Goal: Task Accomplishment & Management: Manage account settings

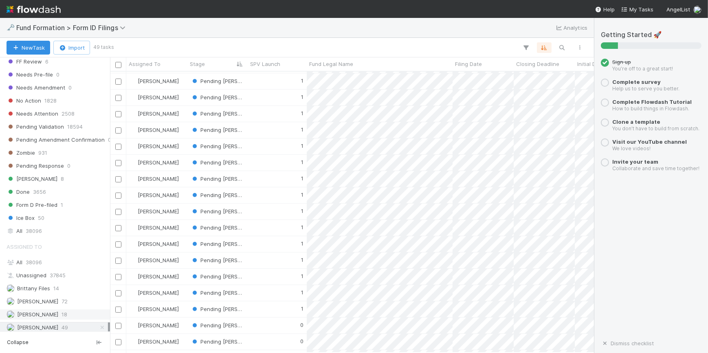
scroll to position [275, 0]
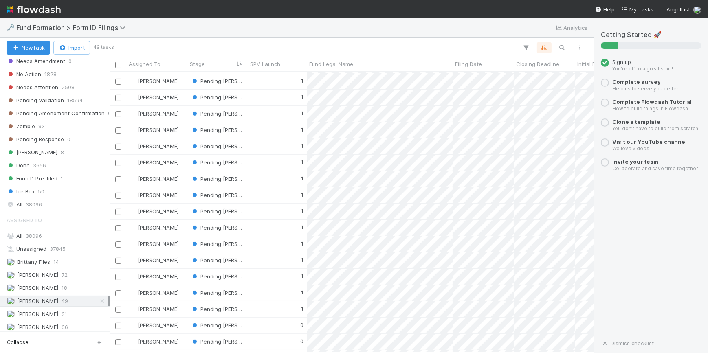
click at [98, 300] on icon at bounding box center [102, 301] width 8 height 5
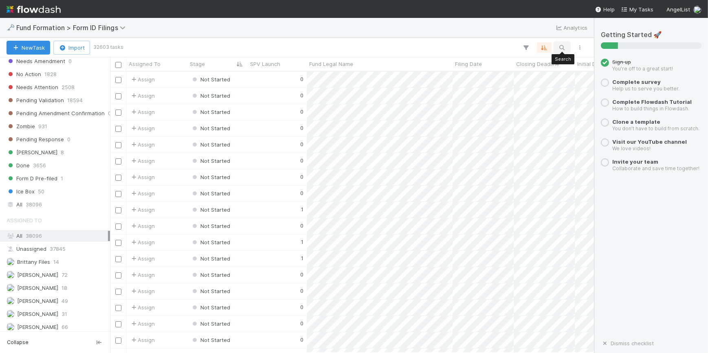
click at [565, 47] on icon "button" at bounding box center [562, 47] width 8 height 7
click at [512, 34] on input at bounding box center [520, 34] width 82 height 10
type input "DE-0722 Fund I, a series of DashAngels, LP"
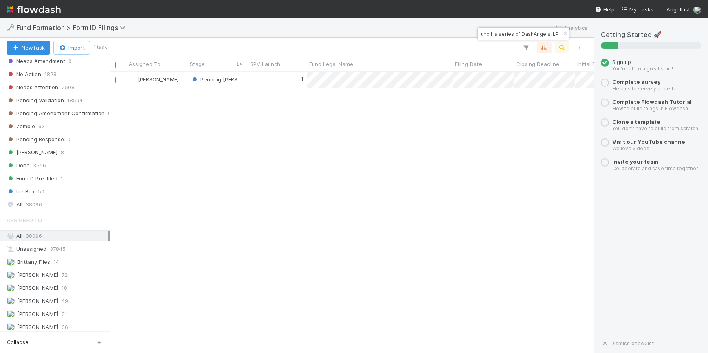
scroll to position [0, 0]
click at [264, 78] on div "1" at bounding box center [277, 80] width 59 height 16
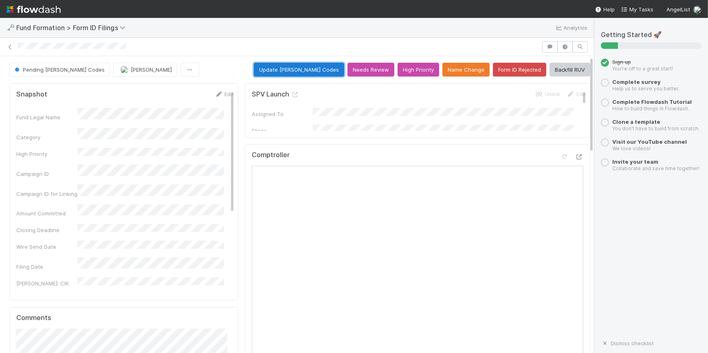
click at [298, 71] on button "Update EDGAR Codes" at bounding box center [299, 70] width 90 height 14
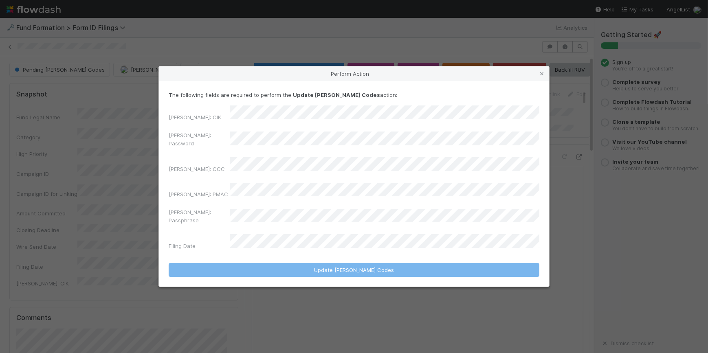
click at [220, 151] on div "[PERSON_NAME]: Password" at bounding box center [354, 141] width 371 height 20
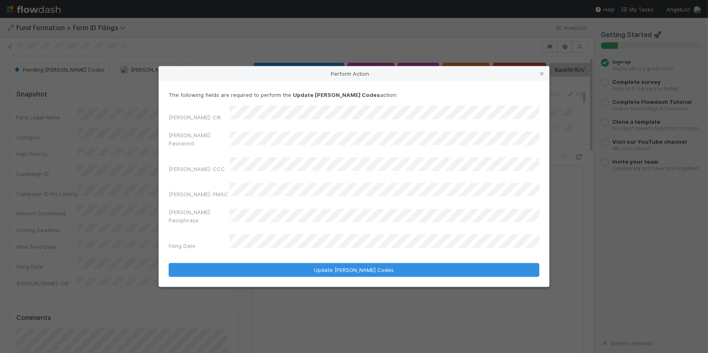
click at [211, 169] on div "[PERSON_NAME]: CCC" at bounding box center [354, 166] width 371 height 19
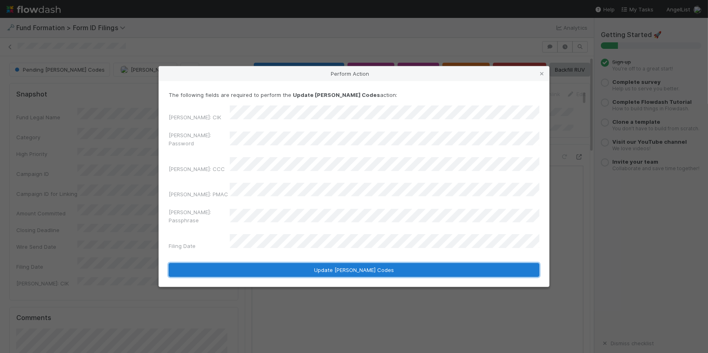
click at [334, 263] on button "Update EDGAR Codes" at bounding box center [354, 270] width 371 height 14
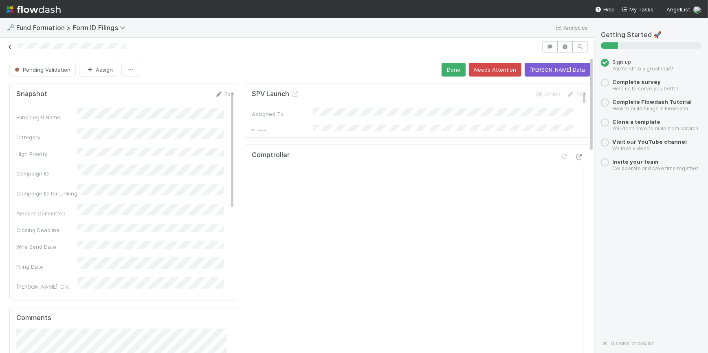
click at [10, 44] on icon at bounding box center [10, 46] width 8 height 5
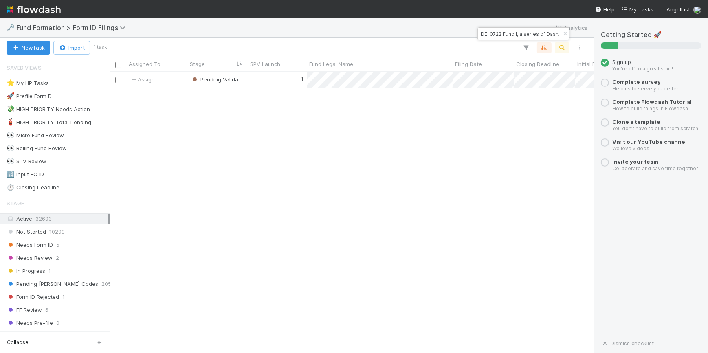
scroll to position [276, 479]
click at [551, 34] on div "DE-0722 Fund I, a series of DashAngels, LP" at bounding box center [523, 34] width 91 height 12
click at [536, 32] on input "DE-0722 Fund I, a series of DashAngels, LP" at bounding box center [520, 34] width 82 height 10
paste input "PA-0721 Fund I, a series of JMWTX Investment"
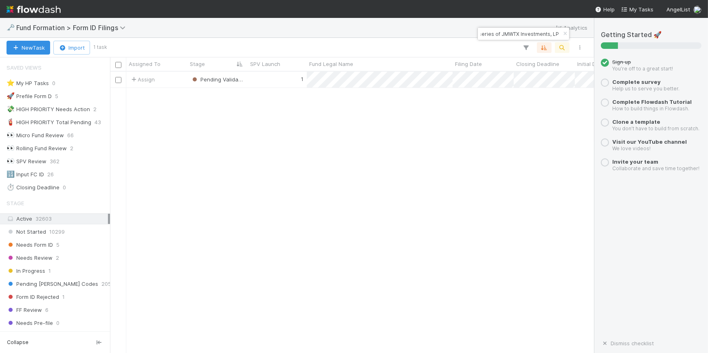
type input "PA-0721 Fund I, a series of JMWTX Investments, LP"
click at [261, 77] on div "1" at bounding box center [277, 80] width 59 height 16
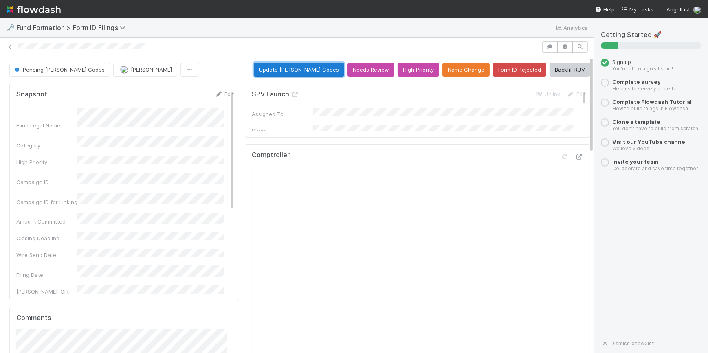
click at [305, 72] on button "Update EDGAR Codes" at bounding box center [299, 70] width 90 height 14
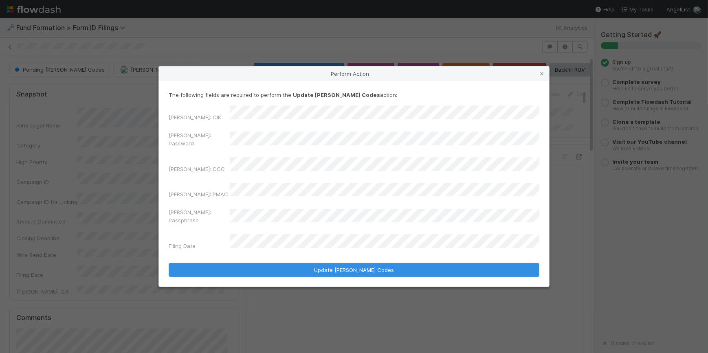
click at [220, 148] on div "[PERSON_NAME]: Password" at bounding box center [354, 141] width 371 height 20
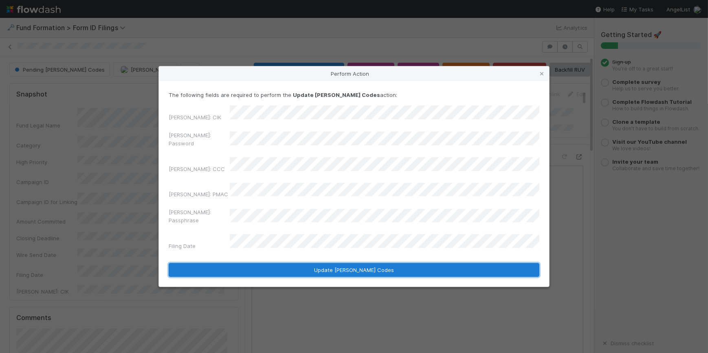
click at [267, 263] on button "Update EDGAR Codes" at bounding box center [354, 270] width 371 height 14
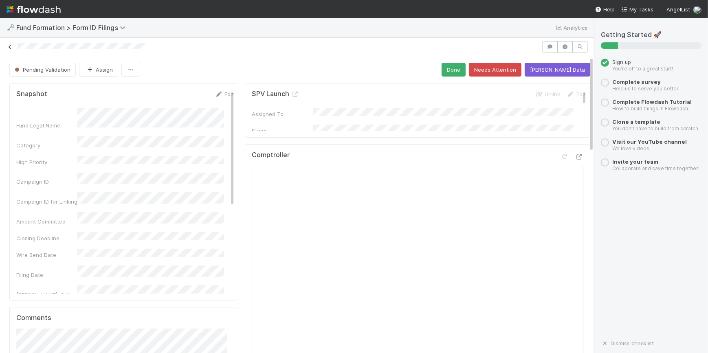
click at [10, 46] on icon at bounding box center [10, 46] width 8 height 5
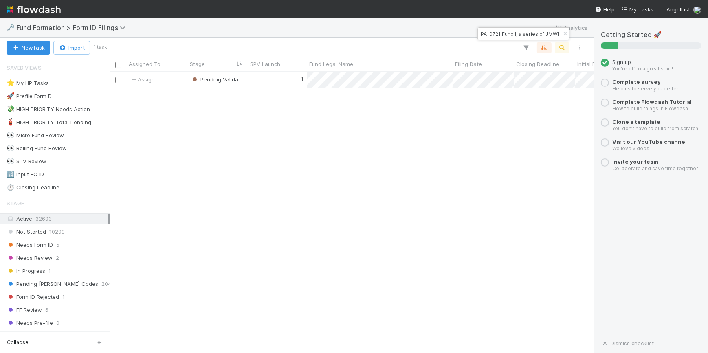
scroll to position [276, 479]
click at [563, 48] on icon "button" at bounding box center [562, 47] width 8 height 7
paste input "1X Fund I, a series of Red Beard Ventures Master Syndicate"
type input "1X Fund I, a series of Red Beard Ventures Master Syndicate, LP"
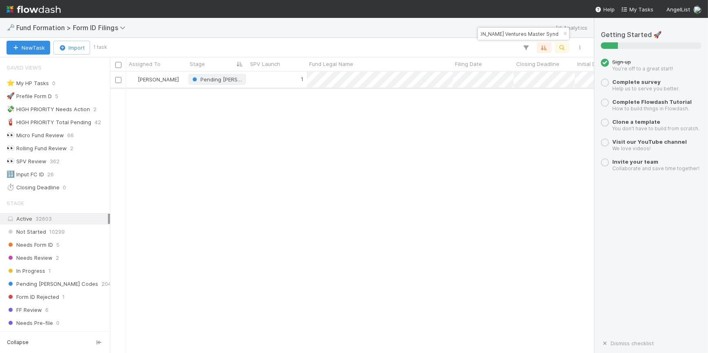
scroll to position [276, 479]
click at [280, 77] on div "1" at bounding box center [277, 80] width 59 height 16
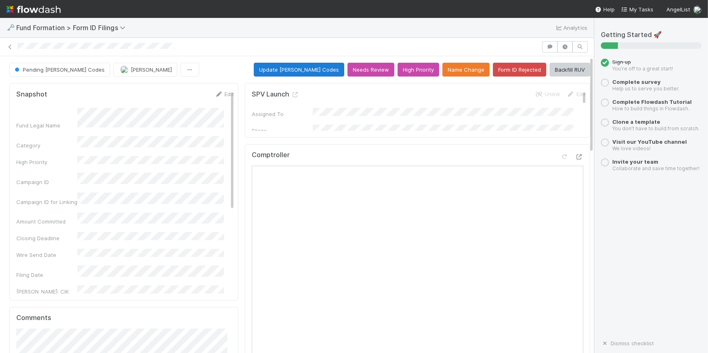
click at [313, 68] on button "Update EDGAR Codes" at bounding box center [299, 70] width 90 height 14
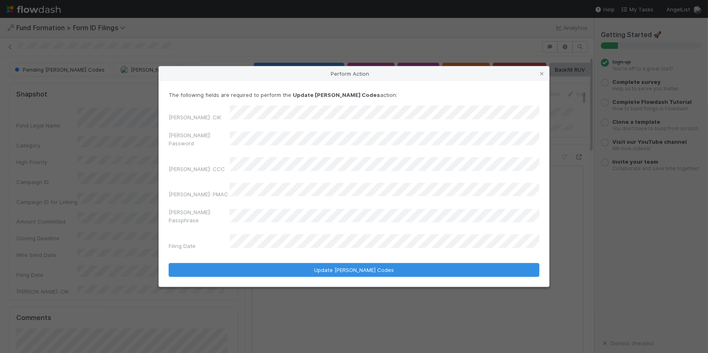
click at [220, 148] on div "EDGAR: Password" at bounding box center [354, 141] width 371 height 20
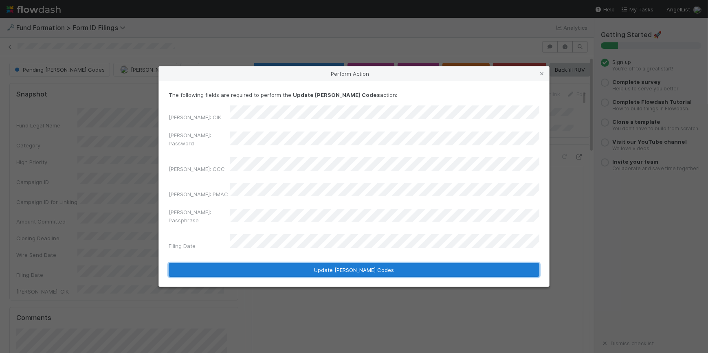
click at [280, 263] on button "Update EDGAR Codes" at bounding box center [354, 270] width 371 height 14
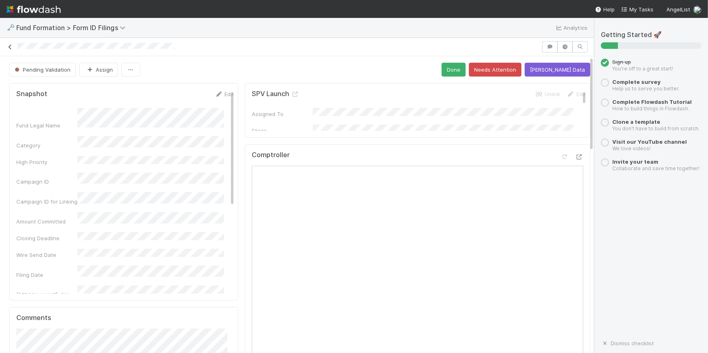
click at [9, 46] on icon at bounding box center [10, 46] width 8 height 5
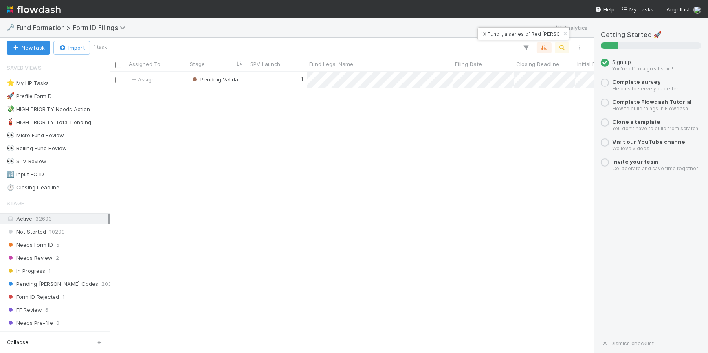
scroll to position [276, 479]
click at [541, 32] on input "1X Fund I, a series of Red Beard Ventures Master Syndicate, LP" at bounding box center [520, 34] width 82 height 10
paste input "CO-07241 Fund I, a series of Sajid Rahman Angel Funds"
type input "CO-07241 Fund I, a series of Sajid Rahman Angel Funds, LP"
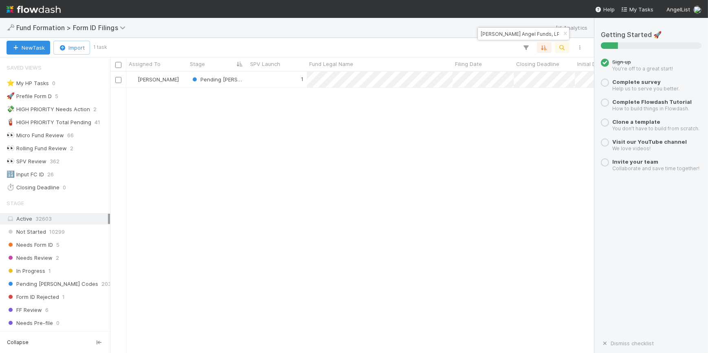
scroll to position [0, 0]
click at [280, 77] on div "1" at bounding box center [277, 80] width 59 height 16
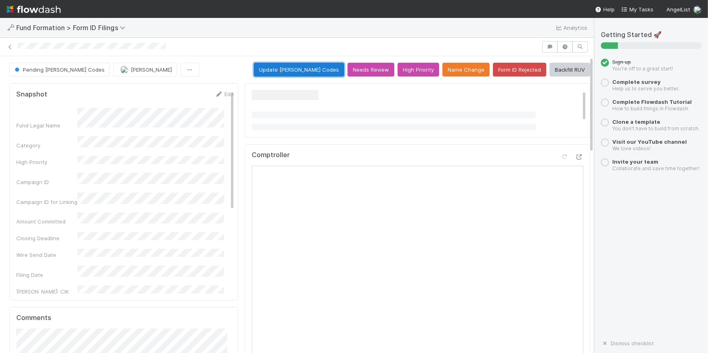
click at [280, 66] on button "Update EDGAR Codes" at bounding box center [299, 70] width 90 height 14
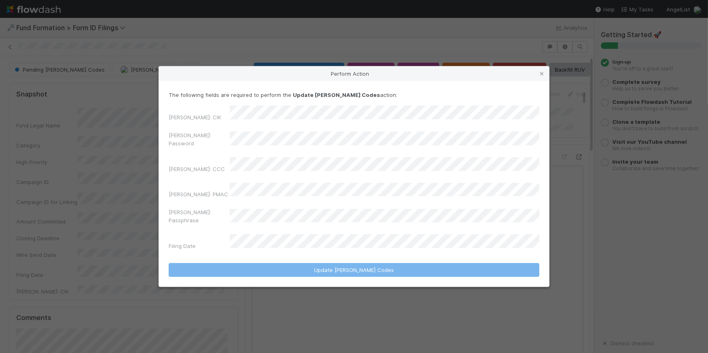
click at [234, 153] on div "EDGAR: CIK EDGAR: Password EDGAR: CCC EDGAR: PMAC EDGAR: Passphrase Filing Date" at bounding box center [354, 180] width 371 height 148
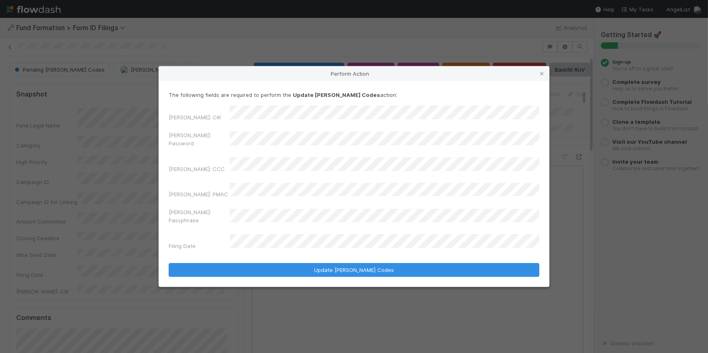
click at [313, 119] on div "The following fields are required to perform the Update EDGAR Codes action: EDG…" at bounding box center [354, 172] width 371 height 163
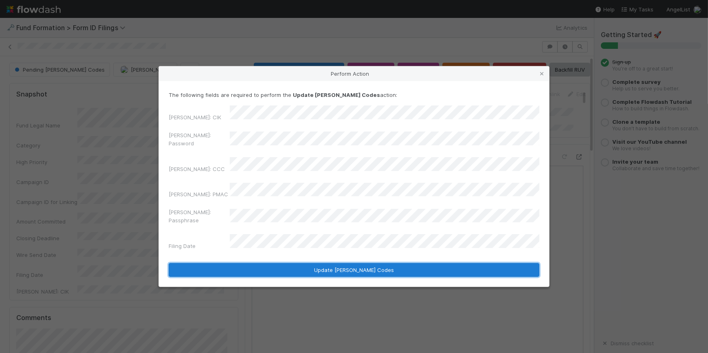
click at [304, 263] on button "Update EDGAR Codes" at bounding box center [354, 270] width 371 height 14
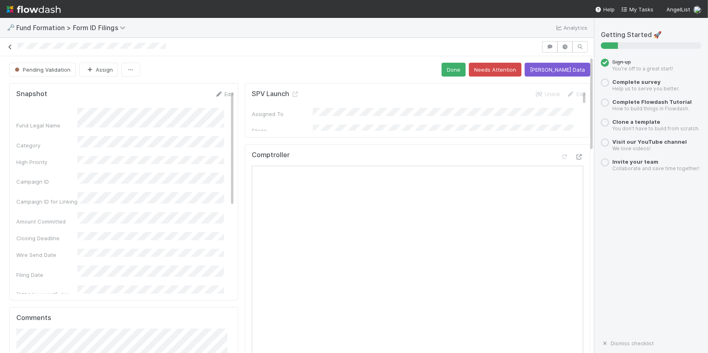
click at [11, 49] on icon at bounding box center [10, 46] width 8 height 5
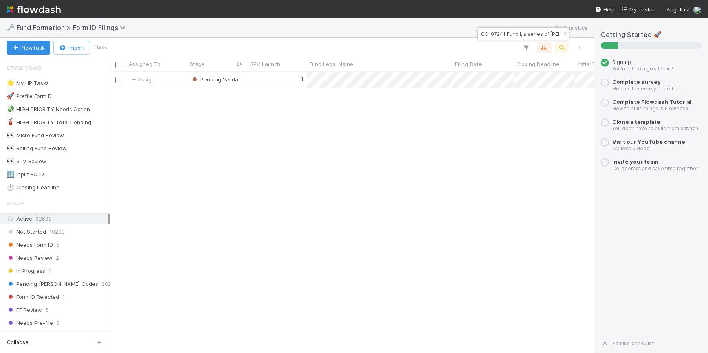
scroll to position [276, 479]
click at [493, 33] on input "CO-07241 Fund I, a series of Sajid Rahman Angel Funds, LP" at bounding box center [520, 34] width 82 height 10
paste input "ER-0622 Fund I, a series of Justin Mares Syndicate"
type input "ER-0622 Fund I, a series of Justin Mares Syndicate, LP"
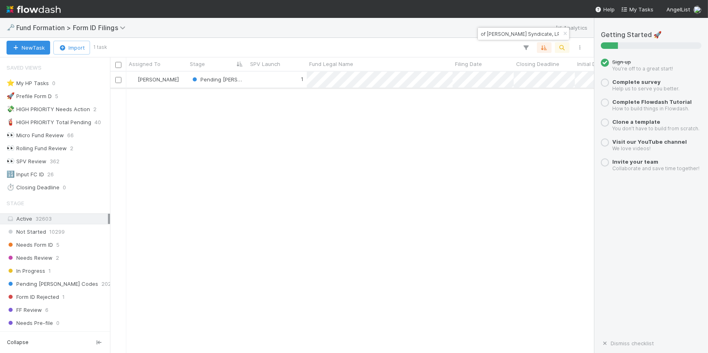
scroll to position [276, 479]
click at [274, 82] on div "1" at bounding box center [277, 80] width 59 height 16
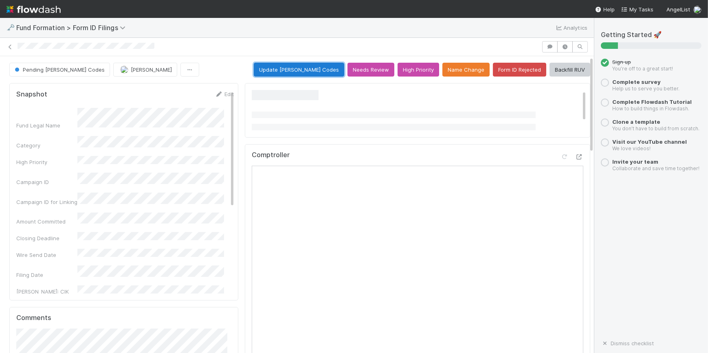
click at [303, 74] on button "Update EDGAR Codes" at bounding box center [299, 70] width 90 height 14
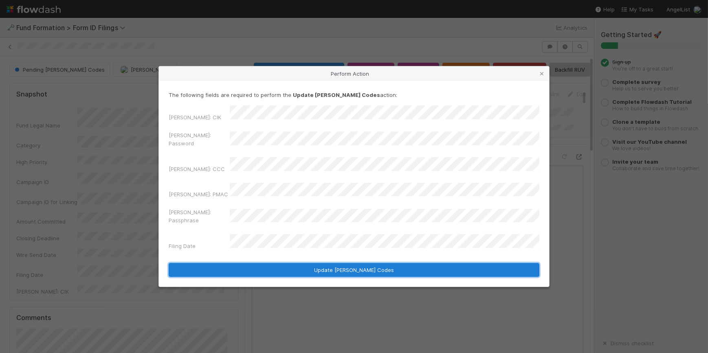
click at [324, 263] on button "Update EDGAR Codes" at bounding box center [354, 270] width 371 height 14
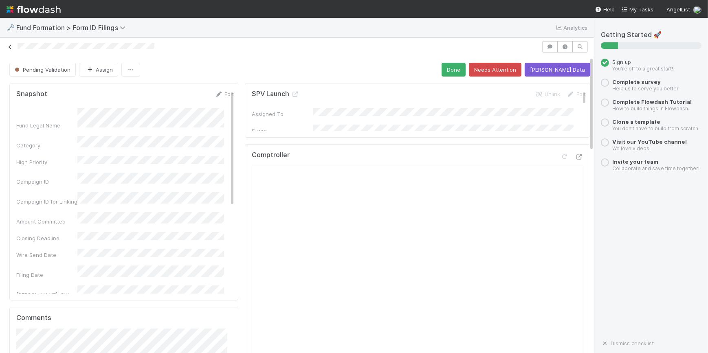
click at [9, 49] on icon at bounding box center [10, 46] width 8 height 5
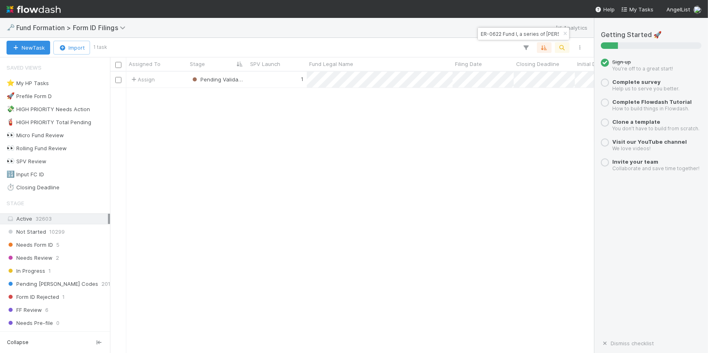
scroll to position [276, 479]
click at [546, 32] on input "ER-0622 Fund I, a series of Justin Mares Syndicate, LP" at bounding box center [520, 34] width 82 height 10
paste input "SY-0714 Fund II, a series of Zachary Ginsburg Funds"
type input "SY-0714 Fund II, a series of Zachary Ginsburg Funds, LP"
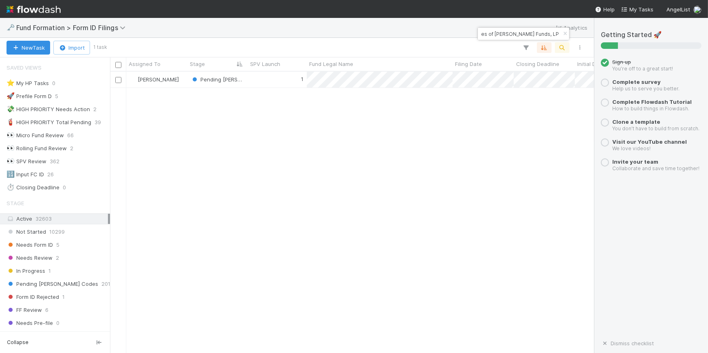
scroll to position [0, 0]
click at [278, 76] on div "1" at bounding box center [277, 80] width 59 height 16
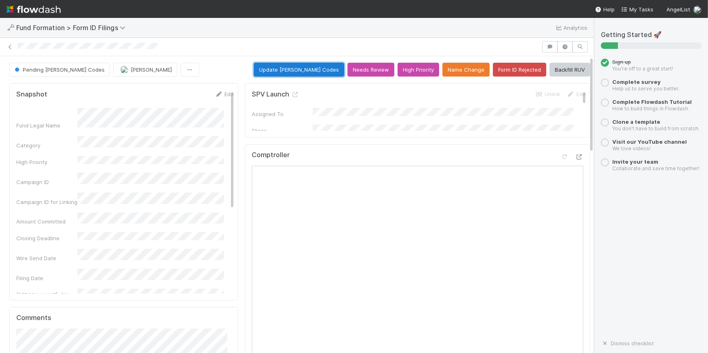
click at [291, 70] on button "Update EDGAR Codes" at bounding box center [299, 70] width 90 height 14
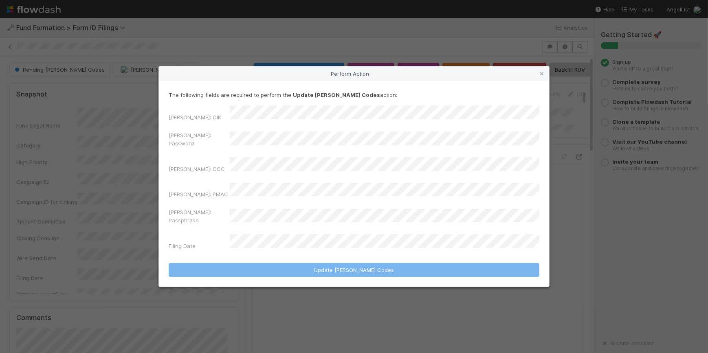
click at [270, 176] on div "EDGAR: CIK EDGAR: Password EDGAR: CCC EDGAR: PMAC EDGAR: Passphrase Filing Date" at bounding box center [354, 180] width 371 height 148
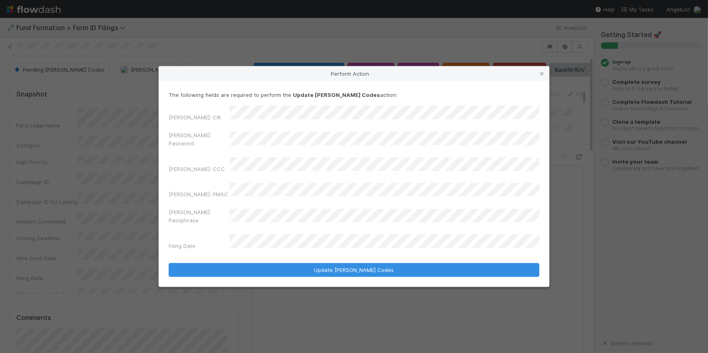
click at [341, 119] on div "The following fields are required to perform the Update EDGAR Codes action: EDG…" at bounding box center [354, 172] width 371 height 163
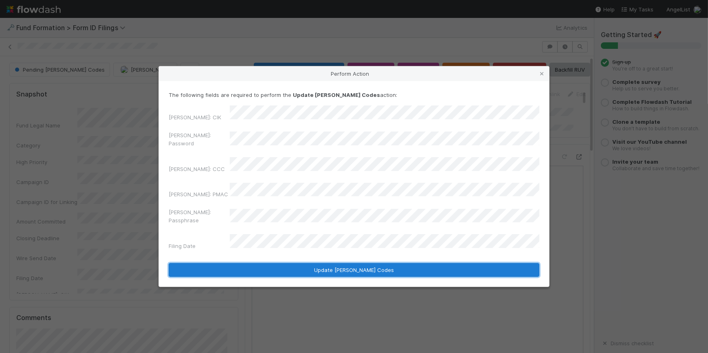
click at [390, 263] on button "Update EDGAR Codes" at bounding box center [354, 270] width 371 height 14
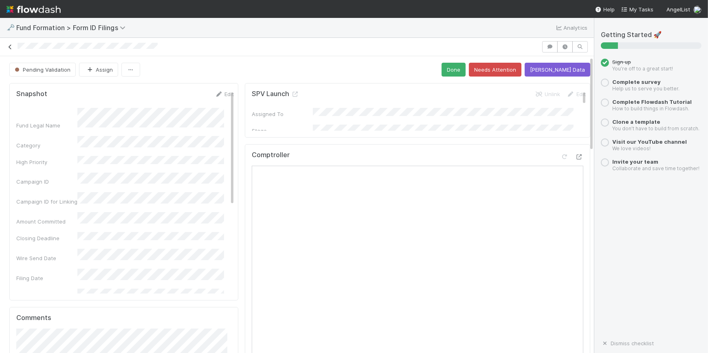
click at [11, 46] on icon at bounding box center [10, 46] width 8 height 5
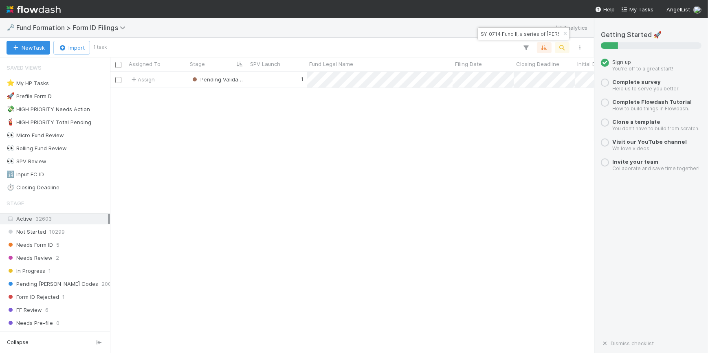
scroll to position [276, 479]
click at [542, 37] on input "SY-0714 Fund II, a series of Zachary Ginsburg Funds, LP" at bounding box center [520, 34] width 82 height 10
paste input "NI-0602 Fund III, a series of Cannon Point Partner"
type input "NI-0602 Fund III, a series of Cannon Point Partners, LP"
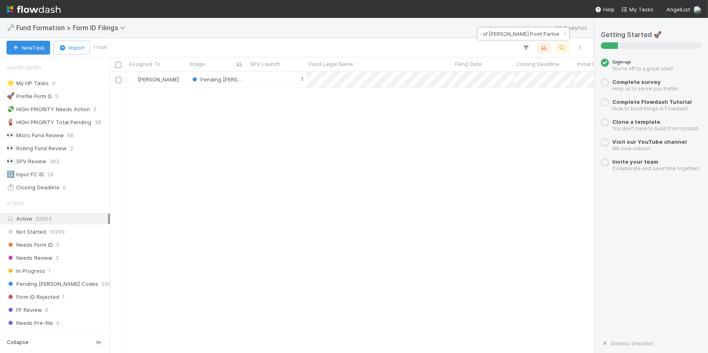
scroll to position [0, 0]
click at [293, 81] on div "1" at bounding box center [277, 80] width 59 height 16
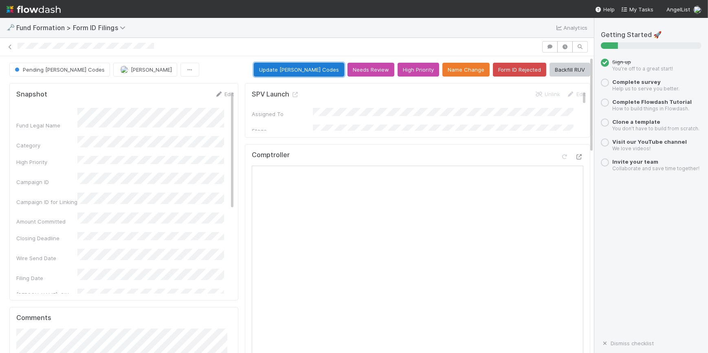
click at [315, 71] on button "Update EDGAR Codes" at bounding box center [299, 70] width 90 height 14
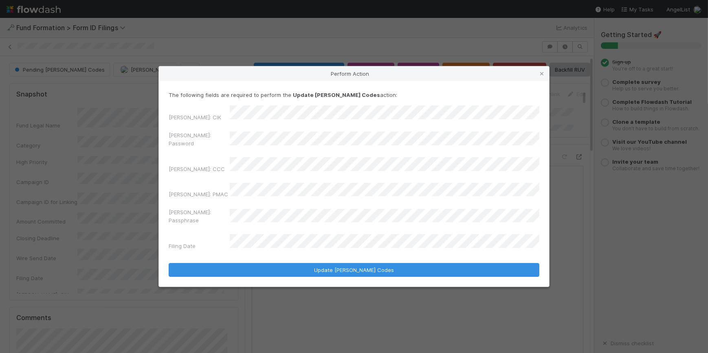
click at [209, 151] on div "EDGAR: Password" at bounding box center [354, 141] width 371 height 20
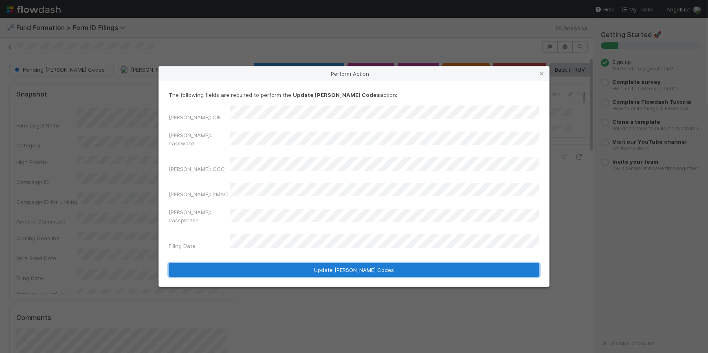
click at [326, 263] on button "Update EDGAR Codes" at bounding box center [354, 270] width 371 height 14
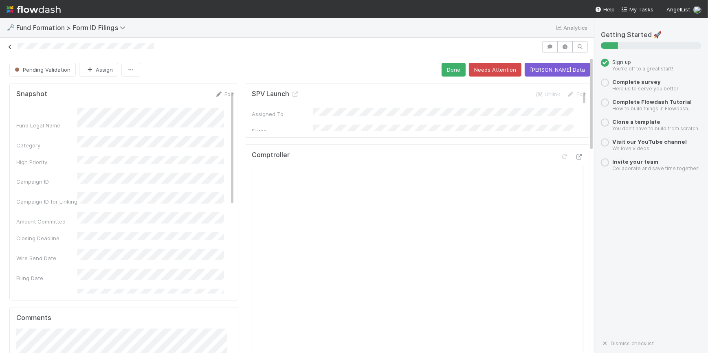
click at [13, 46] on icon at bounding box center [10, 46] width 8 height 5
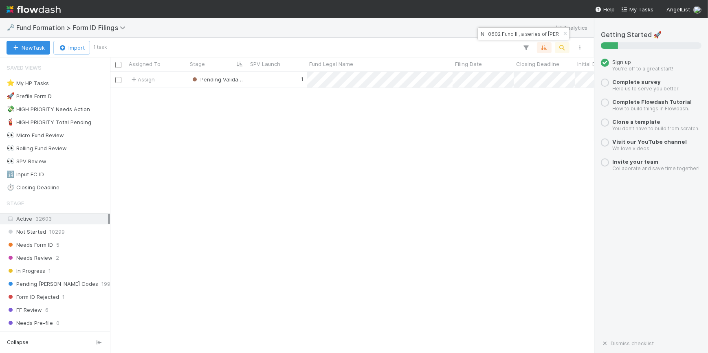
scroll to position [276, 479]
click at [501, 29] on input "NI-0602 Fund III, a series of Cannon Point Partners, LP" at bounding box center [520, 34] width 82 height 10
paste input "O-0812 Gaingels Fund I, a series of 2022 Ventures Early"
type input "O-0812 Gaingels Fund I, a series of 2022 Ventures Early, LP"
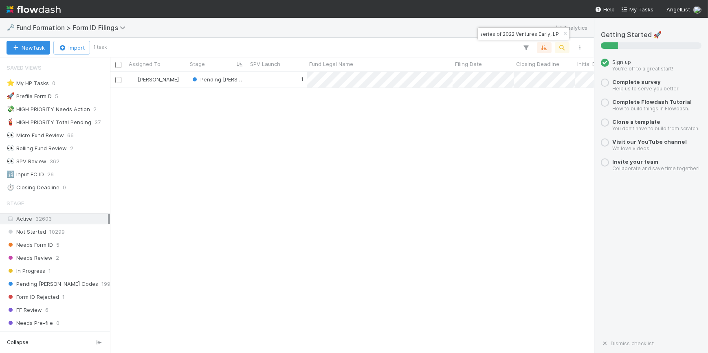
scroll to position [276, 479]
click at [261, 75] on div "1" at bounding box center [277, 80] width 59 height 16
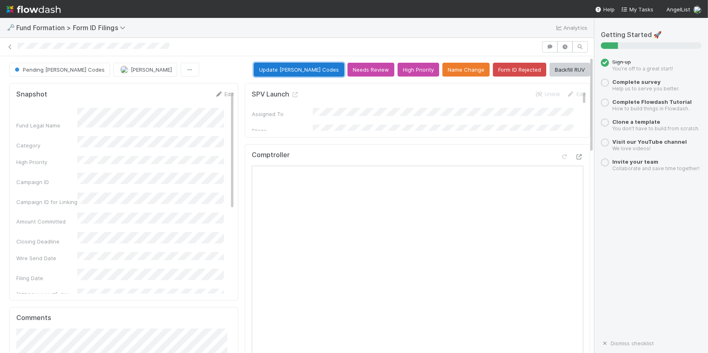
click at [315, 68] on button "Update EDGAR Codes" at bounding box center [299, 70] width 90 height 14
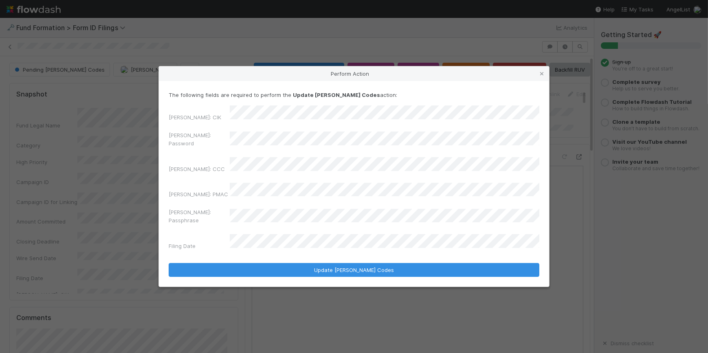
click at [229, 151] on div "EDGAR: Password" at bounding box center [354, 141] width 371 height 20
click at [241, 199] on div "EDGAR: CIK EDGAR: Password EDGAR: CCC EDGAR: PMAC EDGAR: Passphrase Filing Date" at bounding box center [354, 180] width 371 height 148
click at [222, 150] on div "EDGAR: Password" at bounding box center [354, 141] width 371 height 20
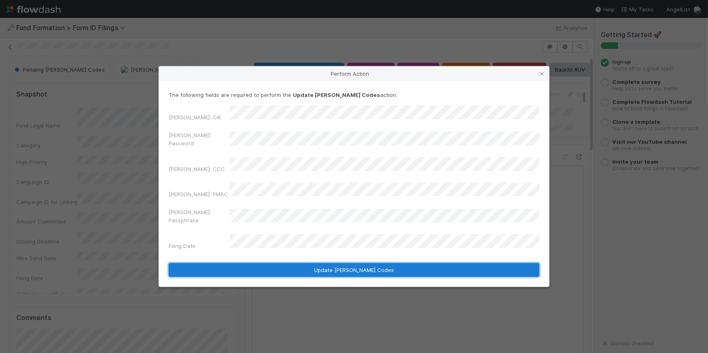
click at [410, 263] on button "Update EDGAR Codes" at bounding box center [354, 270] width 371 height 14
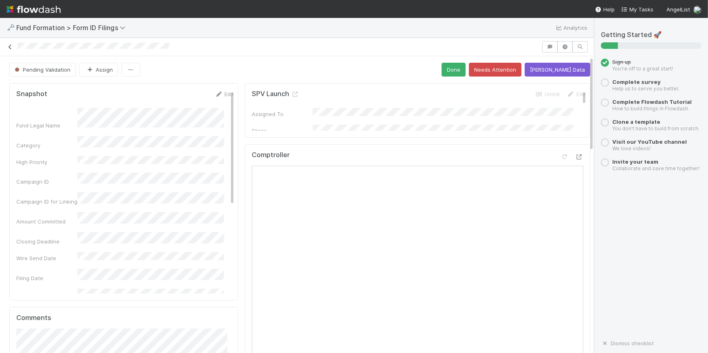
click at [8, 46] on icon at bounding box center [10, 46] width 8 height 5
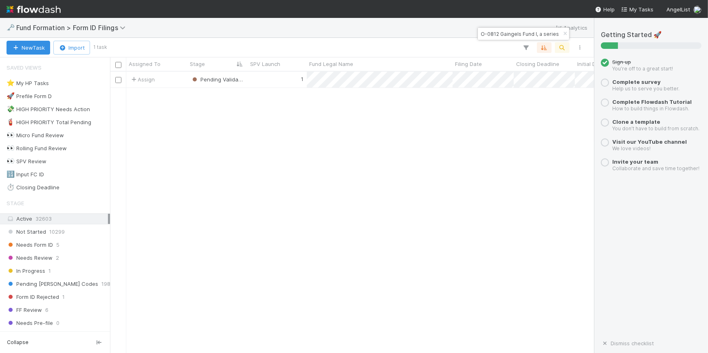
scroll to position [276, 479]
click at [509, 33] on input "O-0812 Gaingels Fund I, a series of 2022 Ventures Early, LP" at bounding box center [520, 34] width 82 height 10
paste input "CY-0617 Fund I, a series of SaxeCap"
type input "CY-0617 Fund I, a series of SaxeCap, LP"
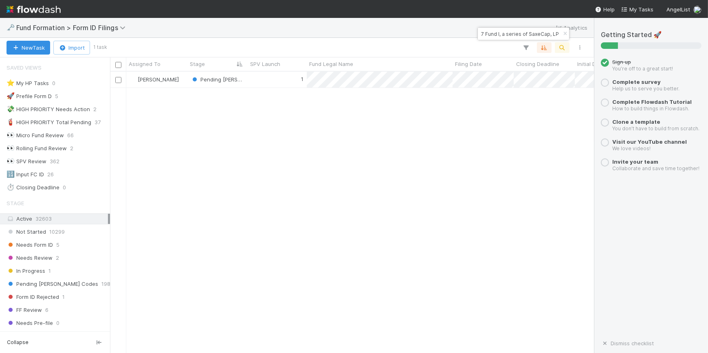
scroll to position [0, 0]
click at [265, 82] on div "1" at bounding box center [277, 80] width 59 height 16
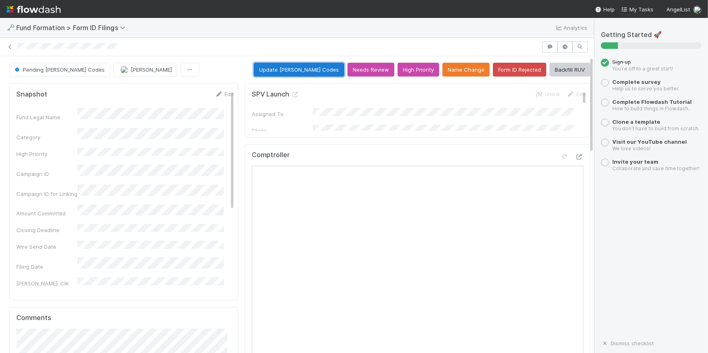
click at [304, 73] on button "Update EDGAR Codes" at bounding box center [299, 70] width 90 height 14
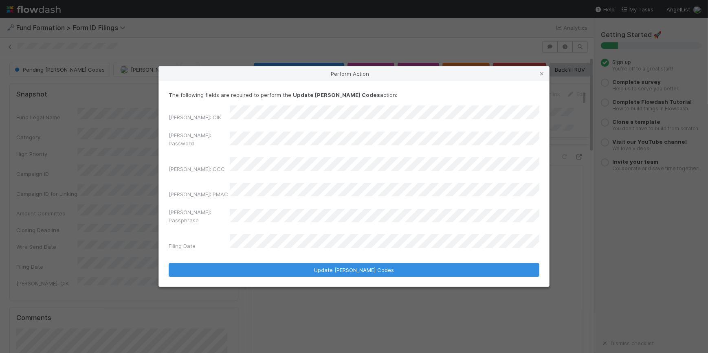
click at [215, 148] on div "EDGAR: Password" at bounding box center [354, 141] width 371 height 20
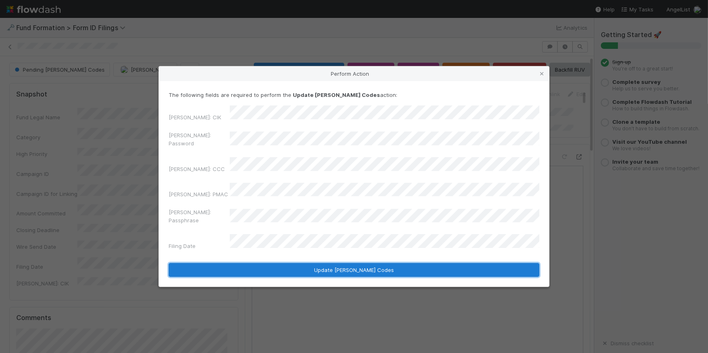
click at [295, 263] on button "Update EDGAR Codes" at bounding box center [354, 270] width 371 height 14
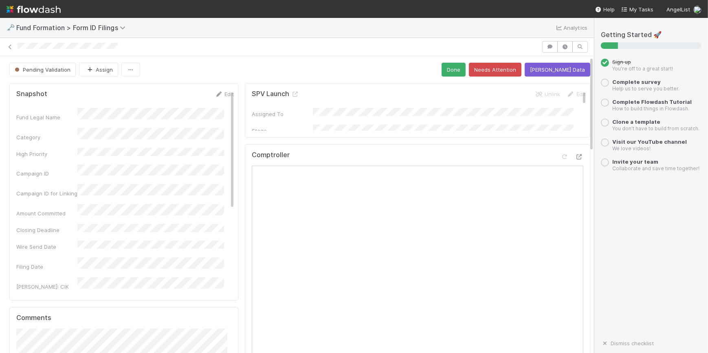
click at [10, 42] on div at bounding box center [297, 46] width 594 height 11
click at [8, 49] on icon at bounding box center [10, 46] width 8 height 5
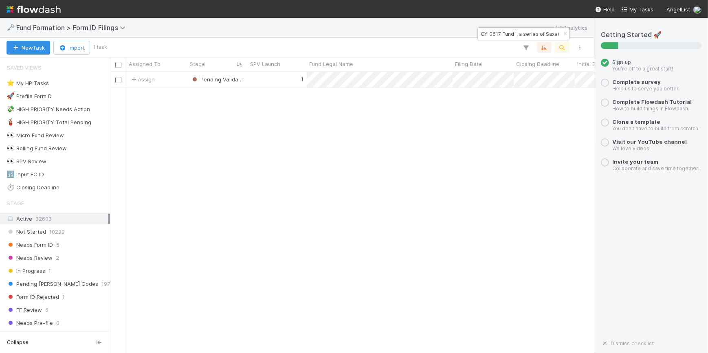
scroll to position [276, 479]
click at [561, 51] on button "button" at bounding box center [562, 47] width 15 height 11
paste input "DE-0619 Fund II, a series of Nucleation Capital"
type input "DE-0619 Fund II, a series of Nucleation Capital, LP"
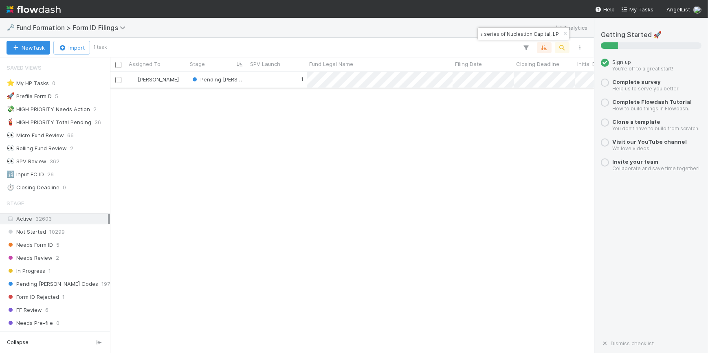
scroll to position [276, 479]
click at [293, 84] on div "1" at bounding box center [277, 80] width 59 height 16
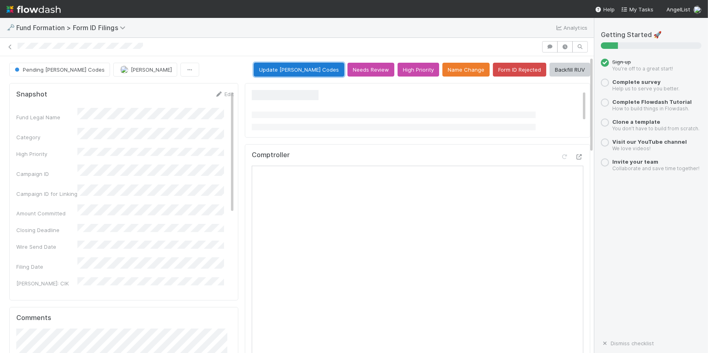
click at [302, 68] on button "Update EDGAR Codes" at bounding box center [299, 70] width 90 height 14
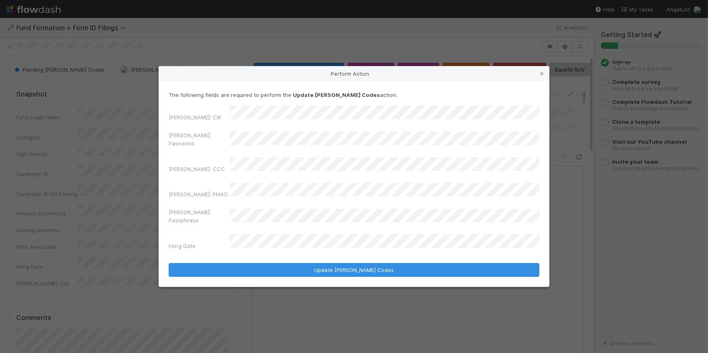
click at [227, 148] on div "EDGAR: Password" at bounding box center [354, 141] width 371 height 20
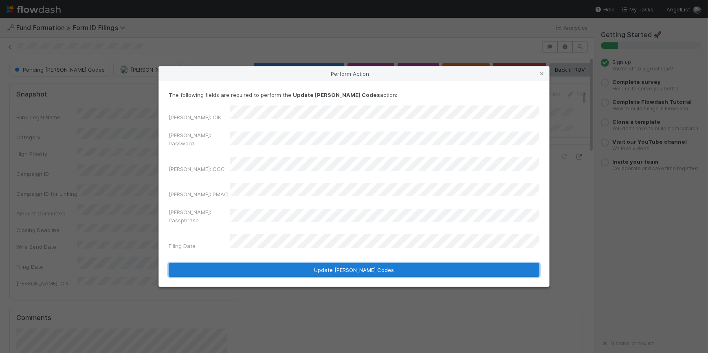
click at [378, 263] on button "Update EDGAR Codes" at bounding box center [354, 270] width 371 height 14
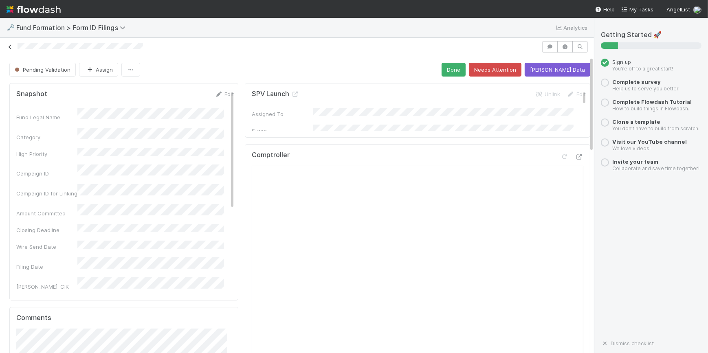
click at [8, 49] on icon at bounding box center [10, 46] width 8 height 5
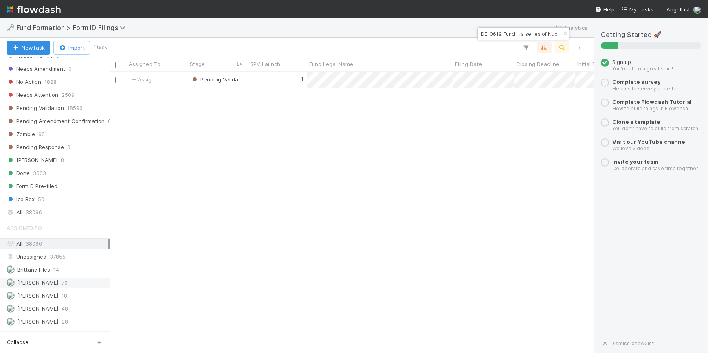
scroll to position [275, 0]
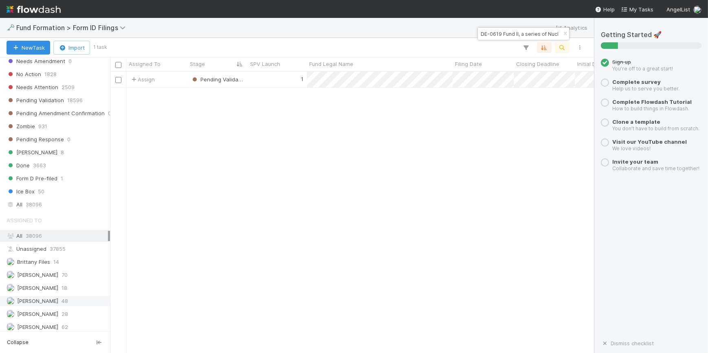
click at [62, 296] on span "48" at bounding box center [65, 301] width 7 height 10
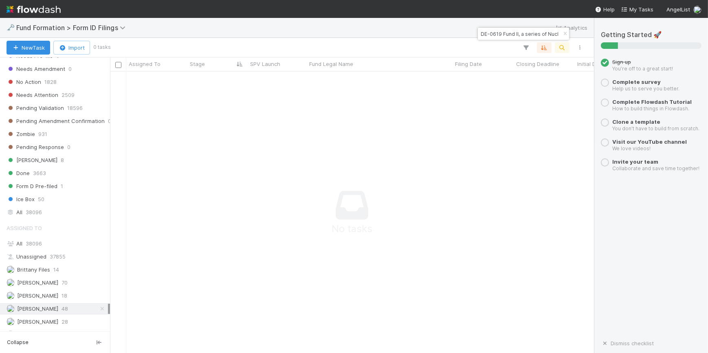
scroll to position [275, 0]
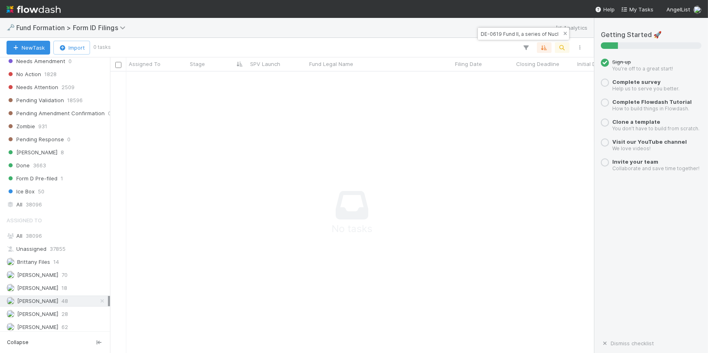
click at [564, 32] on icon "button" at bounding box center [565, 33] width 8 height 5
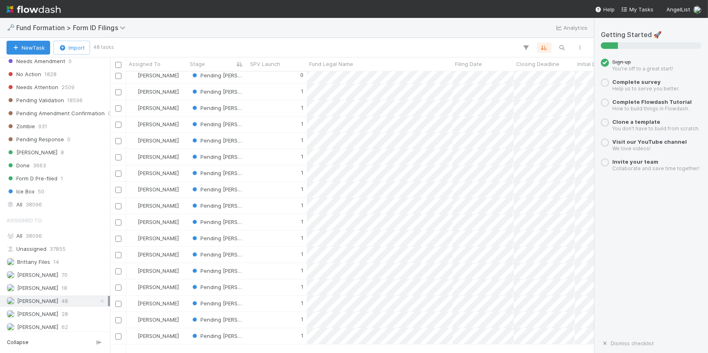
scroll to position [0, 0]
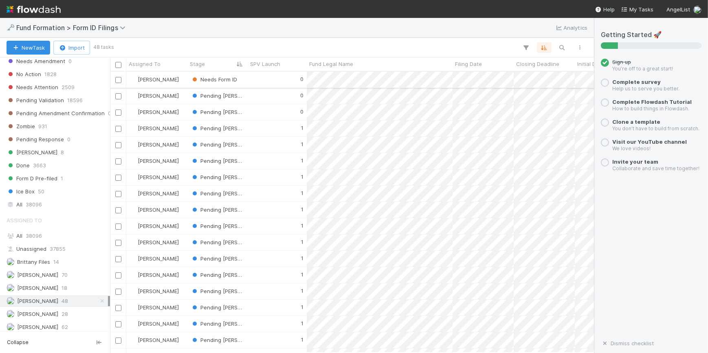
click at [255, 78] on div "0" at bounding box center [277, 80] width 59 height 16
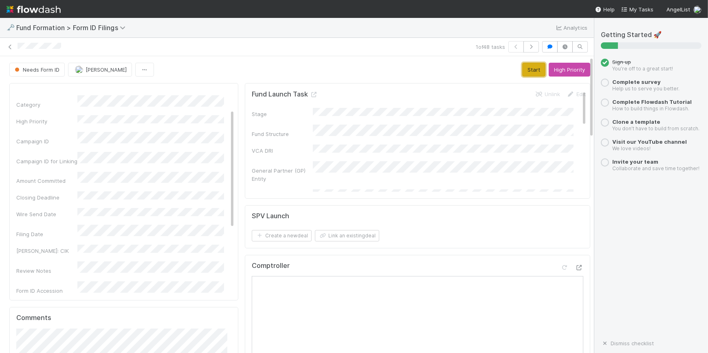
drag, startPoint x: 520, startPoint y: 72, endPoint x: 514, endPoint y: 75, distance: 7.5
click at [523, 72] on button "Start" at bounding box center [534, 70] width 23 height 14
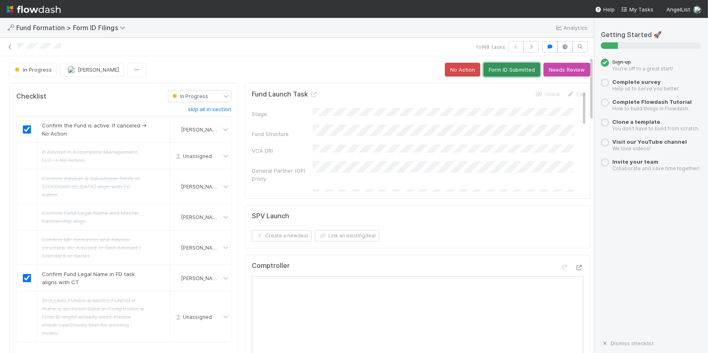
click at [502, 63] on button "Form ID Submitted" at bounding box center [512, 70] width 57 height 14
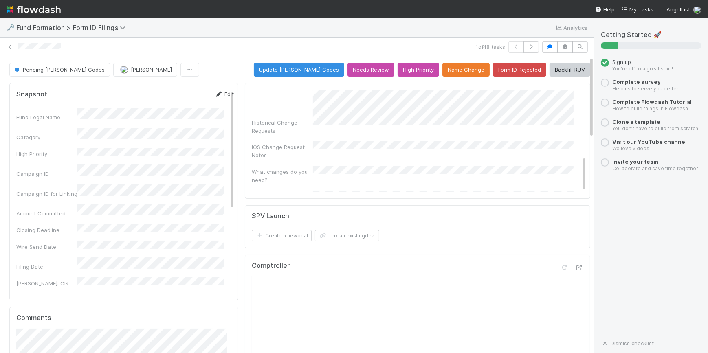
click at [215, 95] on link "Edit" at bounding box center [224, 94] width 19 height 7
click at [55, 218] on div "Fund Legal Name * Category High Priority Campaign ID Campaign ID for Linking Am…" at bounding box center [125, 212] width 218 height 419
click at [71, 240] on div "Fund Legal Name * Category High Priority Campaign ID Campaign ID for Linking Am…" at bounding box center [125, 212] width 218 height 419
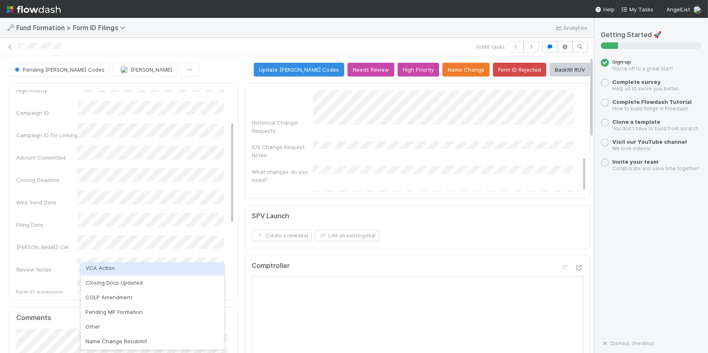
scroll to position [0, 0]
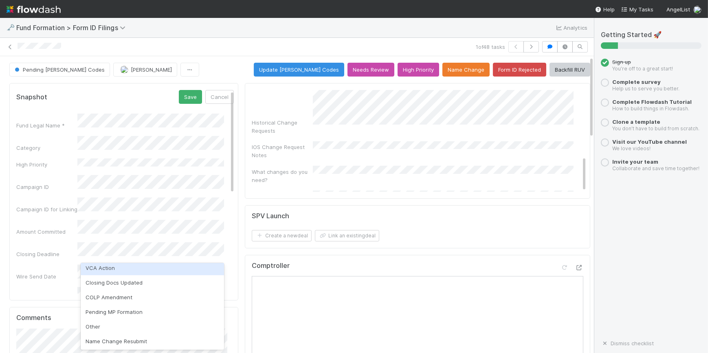
click at [161, 106] on form "Snapshot Save Cancel Fund Legal Name * Category High Priority Campaign ID Campa…" at bounding box center [125, 311] width 218 height 443
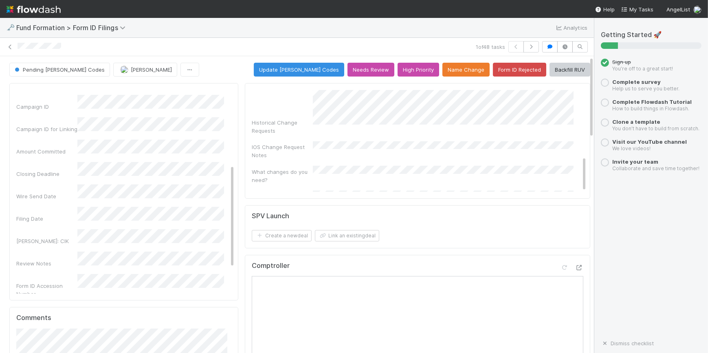
scroll to position [148, 0]
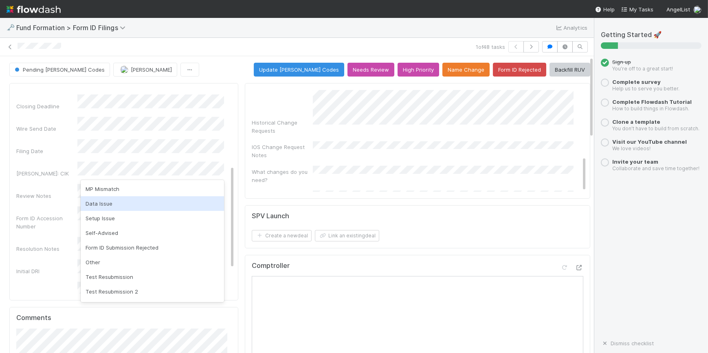
click at [42, 214] on div "Form ID Accession Number" at bounding box center [46, 222] width 61 height 16
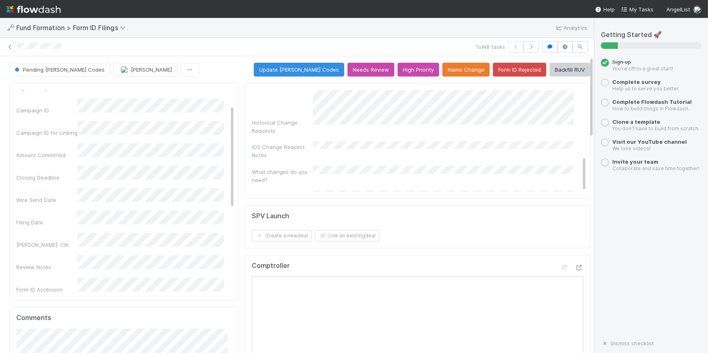
scroll to position [0, 0]
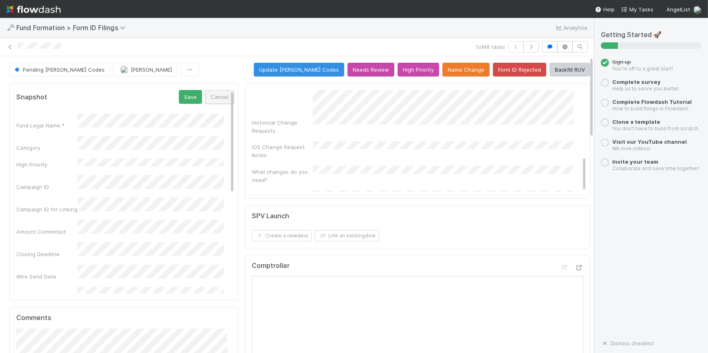
click at [212, 91] on button "Cancel" at bounding box center [219, 97] width 29 height 14
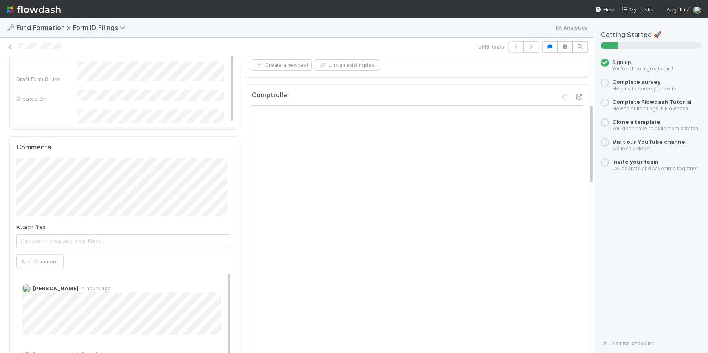
scroll to position [222, 0]
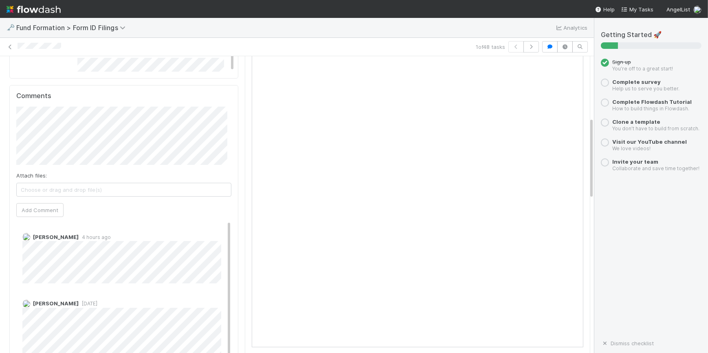
click at [49, 192] on span "Choose or drag and drop file(s)" at bounding box center [124, 189] width 214 height 13
click at [52, 208] on button "Add Comment" at bounding box center [39, 210] width 47 height 14
click at [32, 242] on link "Edit" at bounding box center [33, 245] width 9 height 7
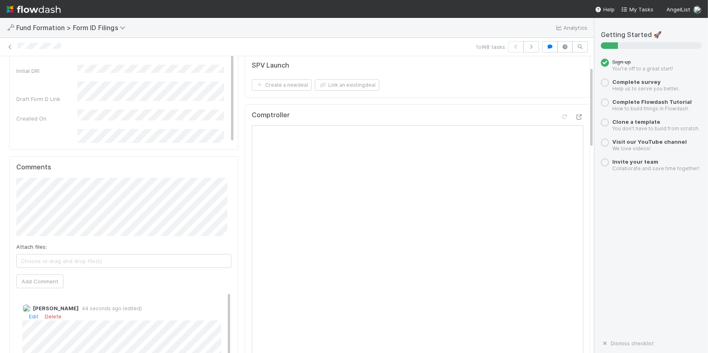
scroll to position [259, 0]
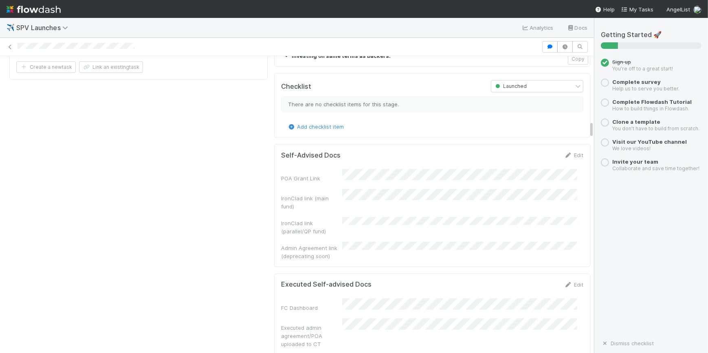
scroll to position [1074, 0]
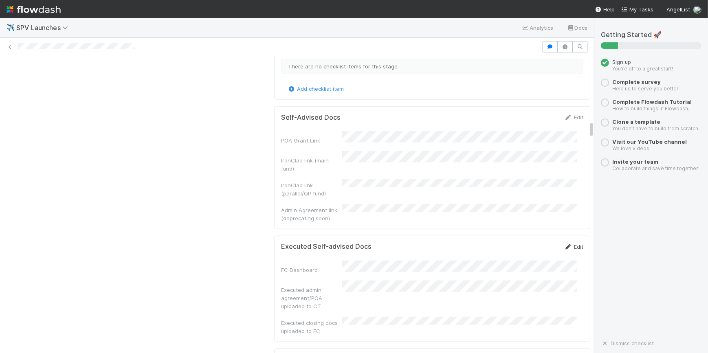
click at [569, 244] on link "Edit" at bounding box center [574, 247] width 19 height 7
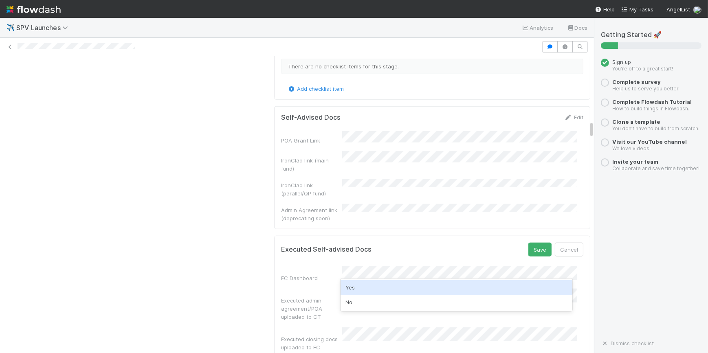
click at [376, 288] on div "Yes" at bounding box center [457, 287] width 232 height 15
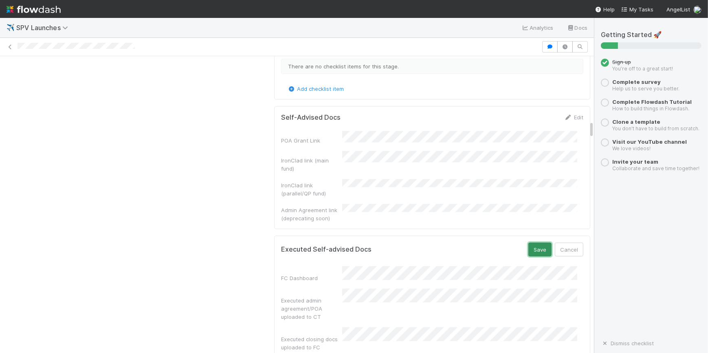
click at [529, 243] on button "Save" at bounding box center [540, 250] width 23 height 14
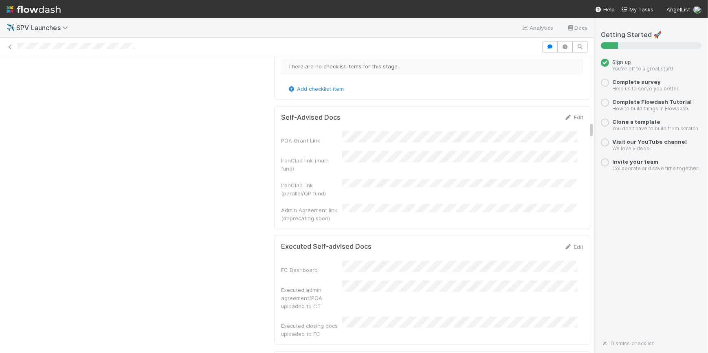
scroll to position [1149, 0]
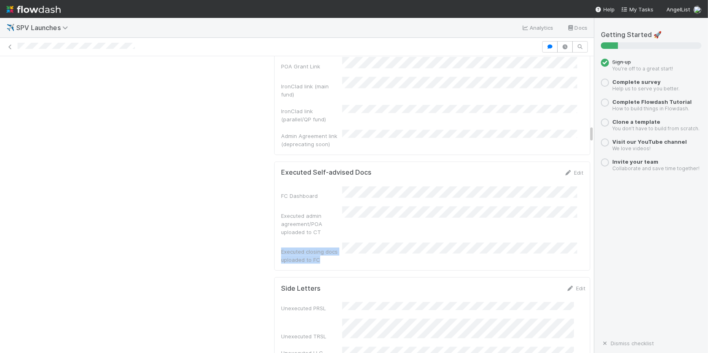
drag, startPoint x: 318, startPoint y: 193, endPoint x: 275, endPoint y: 185, distance: 44.0
click at [275, 185] on div "Executed Self-advised Docs Edit FC Dashboard Executed admin agreement/POA uploa…" at bounding box center [432, 216] width 316 height 109
copy div "Executed closing docs uploaded to FC"
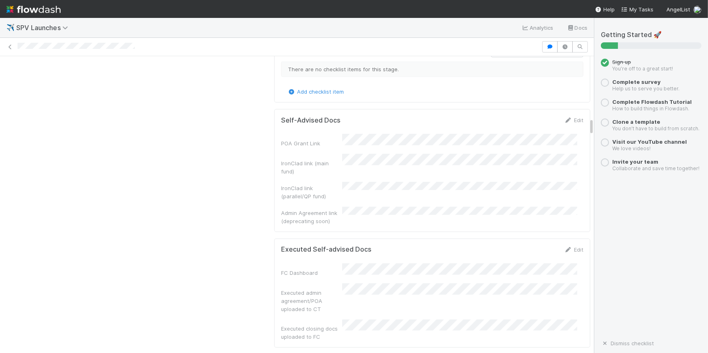
scroll to position [1074, 0]
drag, startPoint x: 564, startPoint y: 188, endPoint x: 554, endPoint y: 199, distance: 14.7
click at [565, 244] on link "Edit" at bounding box center [574, 247] width 19 height 7
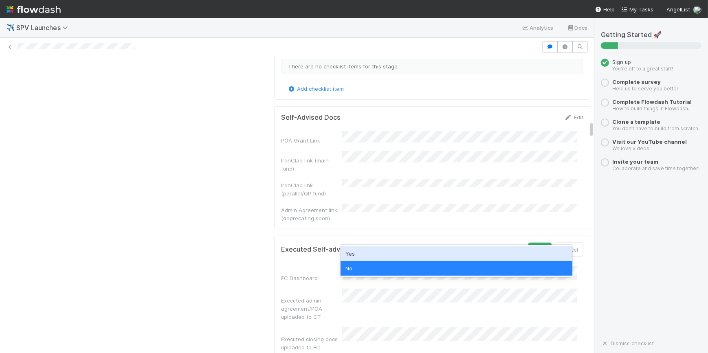
click at [404, 254] on div "Yes" at bounding box center [457, 254] width 232 height 15
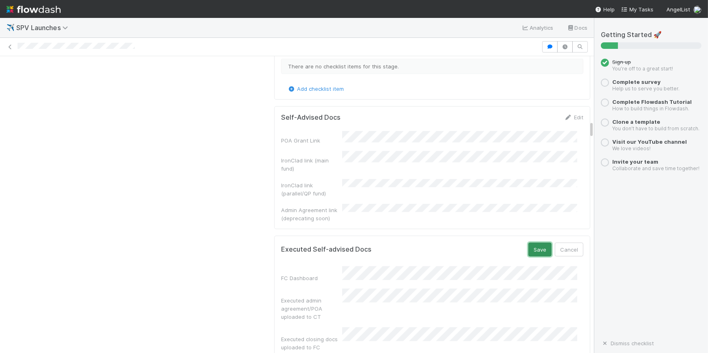
click at [529, 243] on button "Save" at bounding box center [540, 250] width 23 height 14
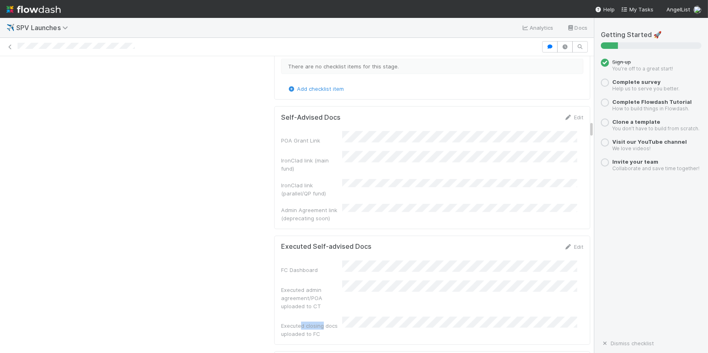
drag, startPoint x: 318, startPoint y: 252, endPoint x: 297, endPoint y: 246, distance: 22.1
click at [297, 261] on div "FC Dashboard Executed admin agreement/POA uploaded to CT Executed closing docs …" at bounding box center [432, 299] width 302 height 77
drag, startPoint x: 297, startPoint y: 246, endPoint x: 314, endPoint y: 243, distance: 17.4
click at [314, 286] on div "Executed admin agreement/POA uploaded to CT" at bounding box center [311, 298] width 61 height 24
drag, startPoint x: 315, startPoint y: 240, endPoint x: 275, endPoint y: 226, distance: 42.0
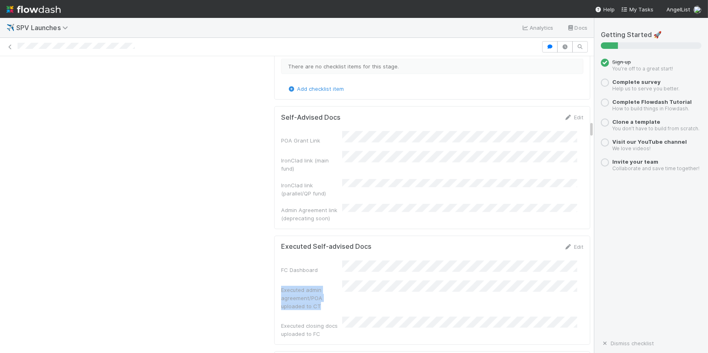
click at [275, 236] on div "Executed Self-advised Docs Edit FC Dashboard Executed admin agreement/POA uploa…" at bounding box center [432, 290] width 316 height 109
copy div "Executed admin agreement/POA uploaded to CT"
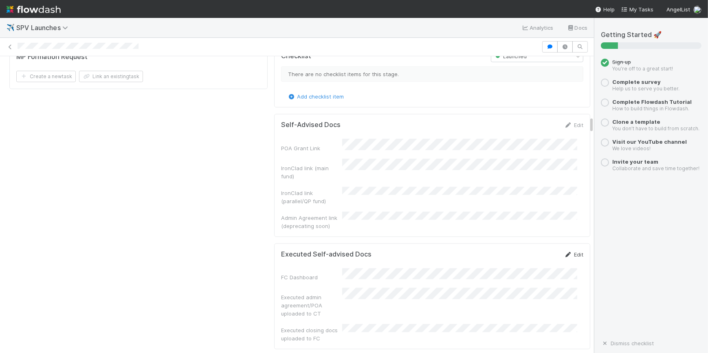
click at [565, 251] on link "Edit" at bounding box center [574, 254] width 19 height 7
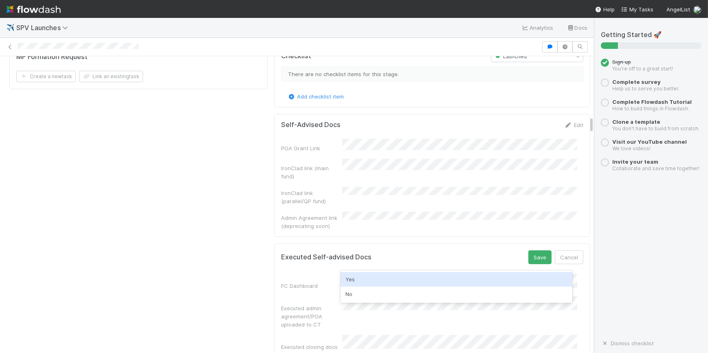
click at [363, 280] on div "Yes" at bounding box center [457, 279] width 232 height 15
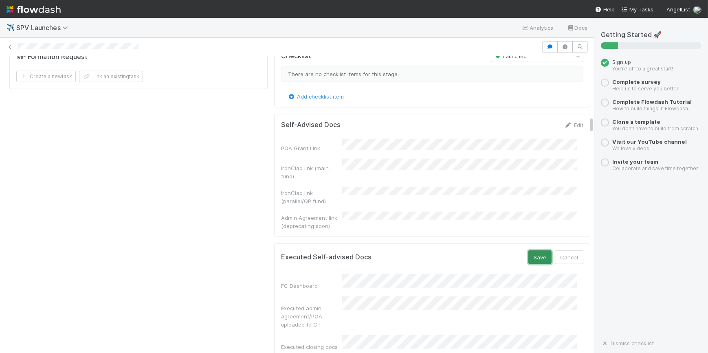
click at [531, 251] on button "Save" at bounding box center [540, 258] width 23 height 14
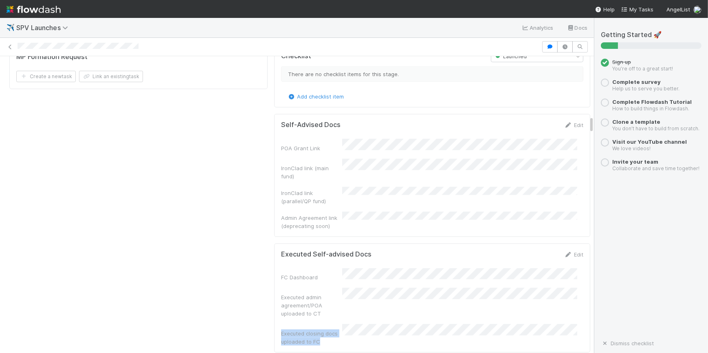
copy div "Executed closing docs uploaded to FC"
drag, startPoint x: 315, startPoint y: 260, endPoint x: 276, endPoint y: 247, distance: 41.1
click at [281, 330] on div "Executed closing docs uploaded to FC" at bounding box center [311, 338] width 61 height 16
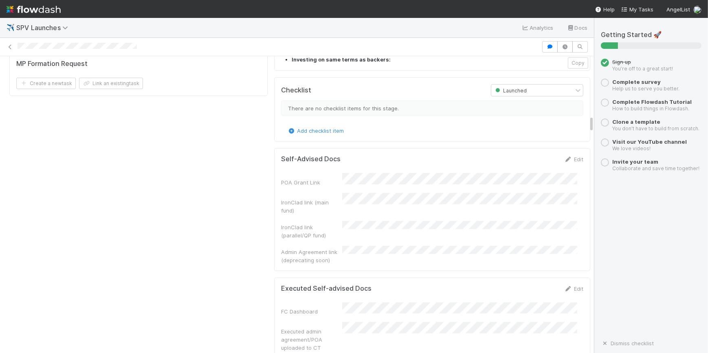
scroll to position [1074, 0]
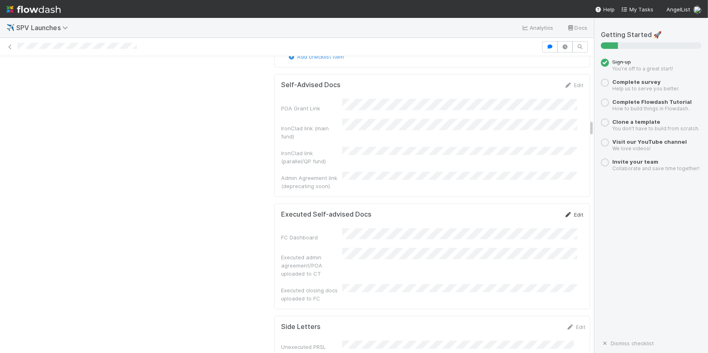
click at [565, 212] on icon at bounding box center [569, 214] width 8 height 5
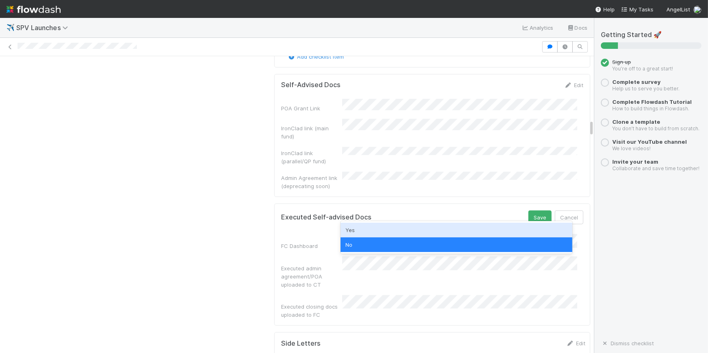
click at [384, 229] on div "Yes" at bounding box center [457, 230] width 232 height 15
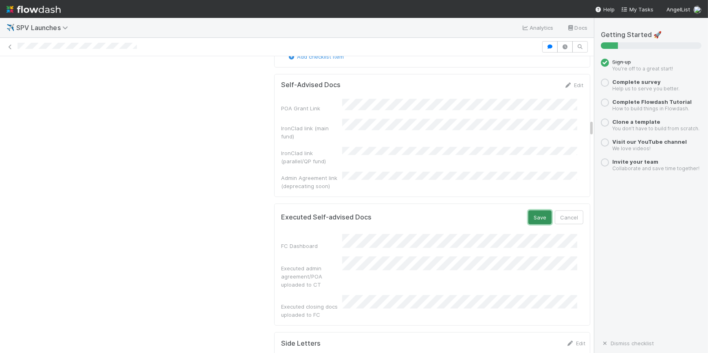
click at [530, 211] on button "Save" at bounding box center [540, 218] width 23 height 14
click at [318, 234] on div "FC Dashboard Executed admin agreement/POA uploaded to CT Executed closing docs …" at bounding box center [432, 276] width 302 height 85
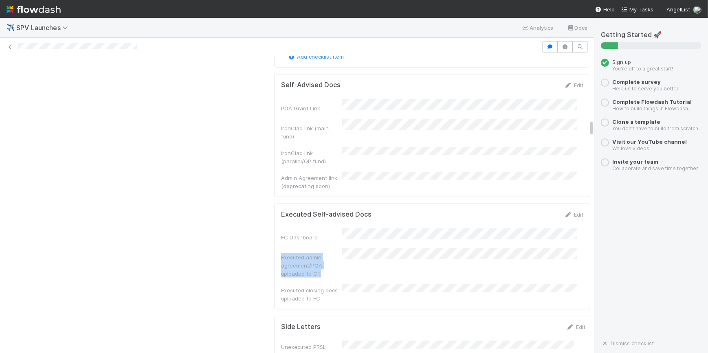
drag, startPoint x: 277, startPoint y: 201, endPoint x: 318, endPoint y: 219, distance: 44.4
click at [318, 254] on div "Executed admin agreement/POA uploaded to CT" at bounding box center [311, 266] width 61 height 24
copy div "Executed admin agreement/POA uploaded to CT"
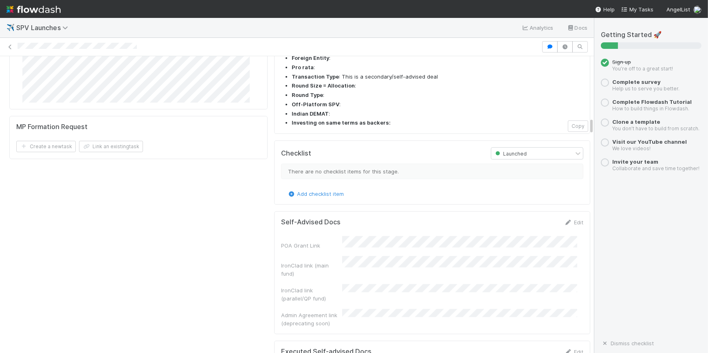
scroll to position [1037, 0]
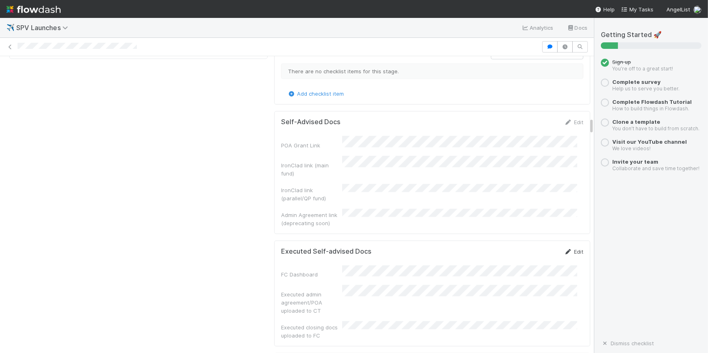
click at [565, 249] on link "Edit" at bounding box center [574, 252] width 19 height 7
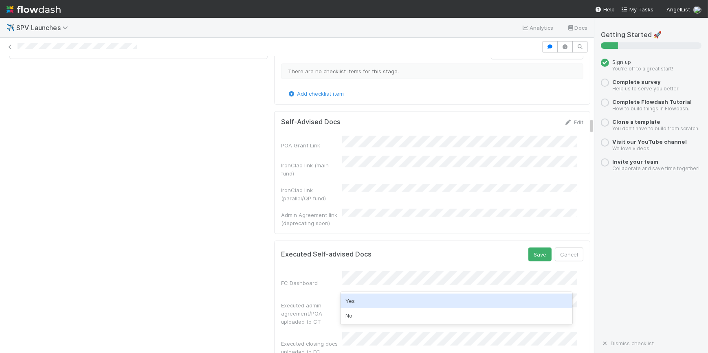
click at [395, 304] on div "Yes" at bounding box center [457, 301] width 232 height 15
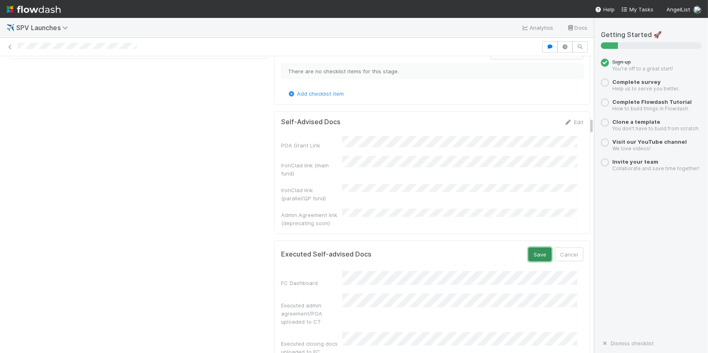
click at [529, 248] on button "Save" at bounding box center [540, 255] width 23 height 14
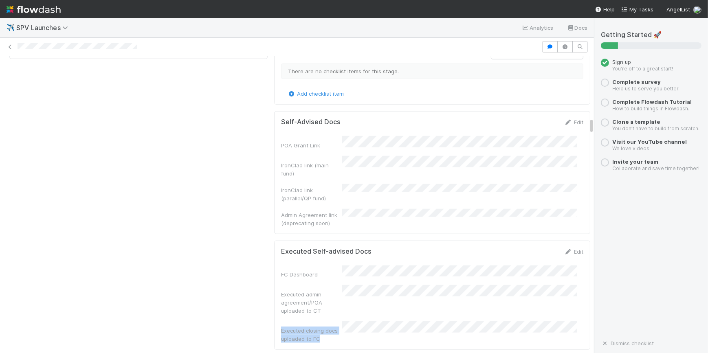
drag, startPoint x: 276, startPoint y: 271, endPoint x: 316, endPoint y: 281, distance: 41.9
click at [316, 281] on div "Executed Self-advised Docs Edit FC Dashboard Executed admin agreement/POA uploa…" at bounding box center [432, 295] width 316 height 109
copy div "Executed closing docs uploaded to FC"
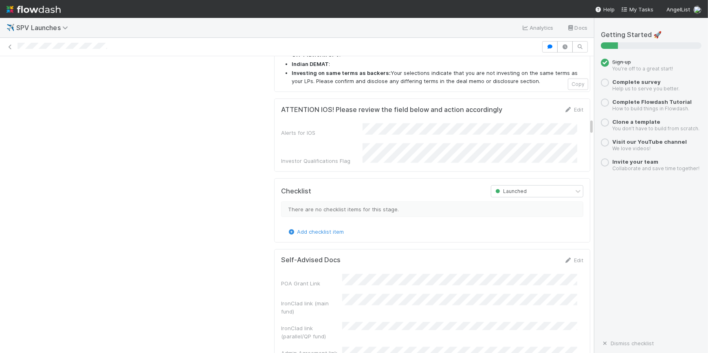
scroll to position [1112, 0]
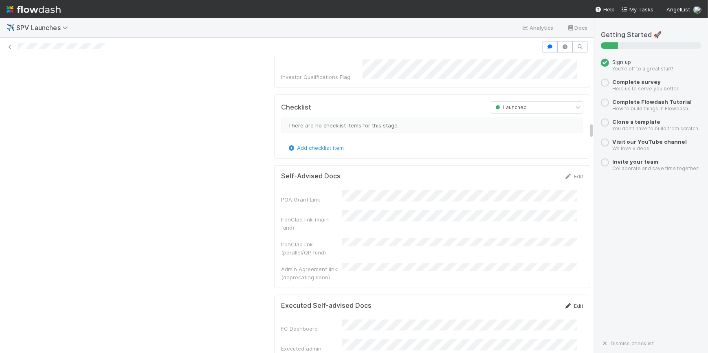
click at [569, 303] on link "Edit" at bounding box center [574, 306] width 19 height 7
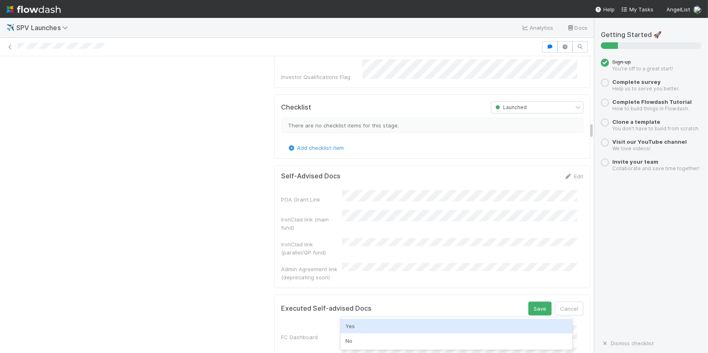
click at [369, 330] on div "Yes" at bounding box center [457, 326] width 232 height 15
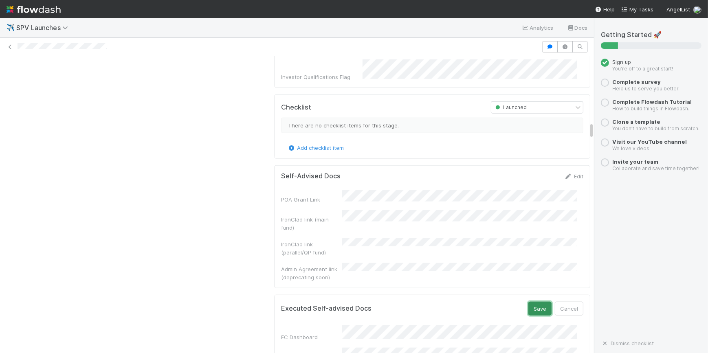
click at [529, 302] on button "Save" at bounding box center [540, 309] width 23 height 14
drag, startPoint x: 318, startPoint y: 307, endPoint x: 275, endPoint y: 293, distance: 44.4
click at [275, 295] on div "Executed Self-advised Docs Edit FC Dashboard Executed admin agreement/POA uploa…" at bounding box center [432, 349] width 316 height 109
copy div "Executed closing docs uploaded to FC"
